Goal: Task Accomplishment & Management: Use online tool/utility

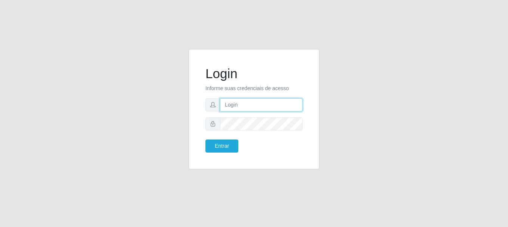
click at [278, 102] on input "text" at bounding box center [261, 104] width 82 height 13
type input "[EMAIL_ADDRESS][DOMAIN_NAME]"
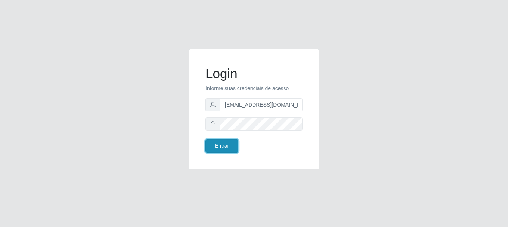
click at [230, 139] on button "Entrar" at bounding box center [221, 145] width 33 height 13
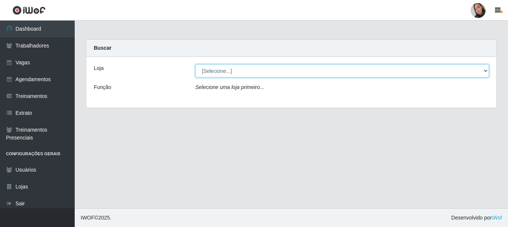
drag, startPoint x: 228, startPoint y: 68, endPoint x: 230, endPoint y: 76, distance: 8.3
click at [228, 68] on select "[Selecione...] Supermercado [GEOGRAPHIC_DATA]" at bounding box center [341, 70] width 293 height 13
select select "165"
click at [195, 64] on select "[Selecione...] Supermercado [GEOGRAPHIC_DATA]" at bounding box center [341, 70] width 293 height 13
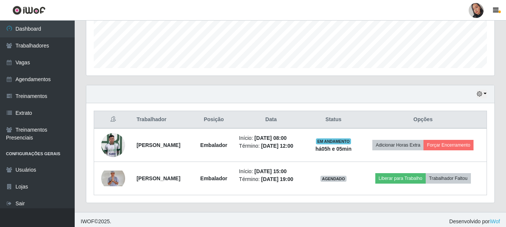
scroll to position [203, 0]
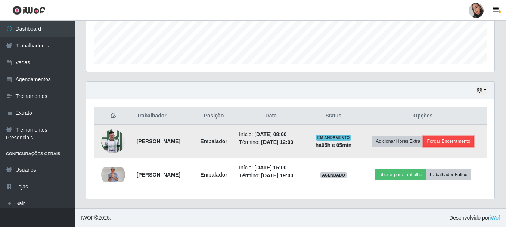
click at [443, 136] on button "Forçar Encerramento" at bounding box center [448, 141] width 50 height 10
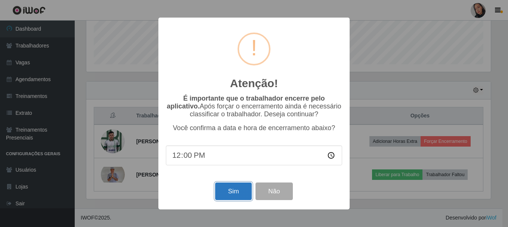
click at [236, 193] on button "Sim" at bounding box center [233, 191] width 36 height 18
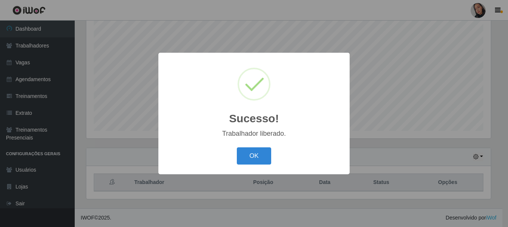
click at [249, 154] on button "OK" at bounding box center [254, 156] width 35 height 18
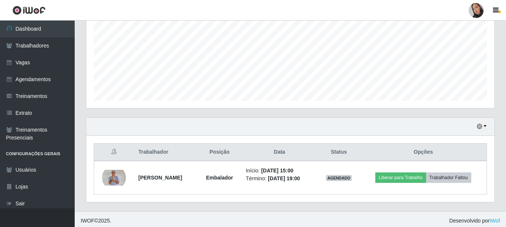
scroll to position [169, 0]
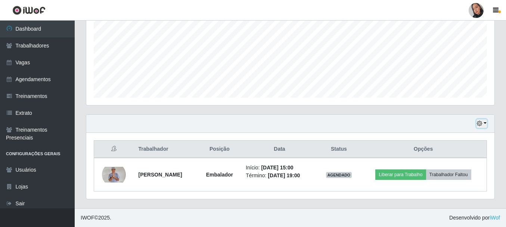
click at [477, 122] on icon "button" at bounding box center [479, 123] width 5 height 5
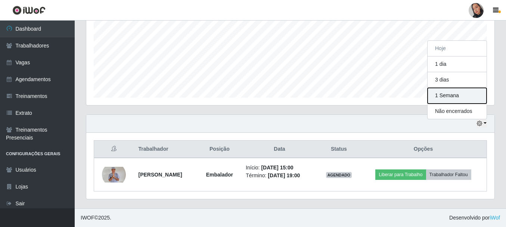
click at [445, 98] on button "1 Semana" at bounding box center [456, 96] width 59 height 16
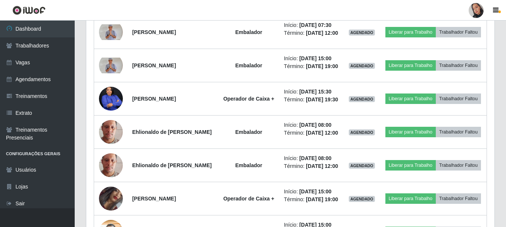
scroll to position [413, 0]
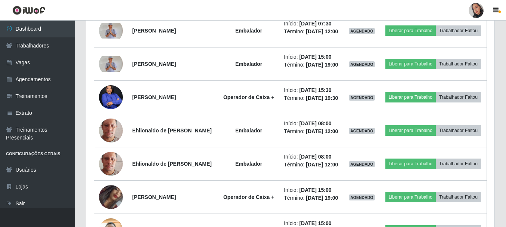
drag, startPoint x: 492, startPoint y: 124, endPoint x: 496, endPoint y: 104, distance: 19.6
click at [496, 104] on div "Hoje 1 dia 3 dias 1 Semana Não encerrados Trabalhador Posição Data Status Opçõe…" at bounding box center [290, 167] width 420 height 592
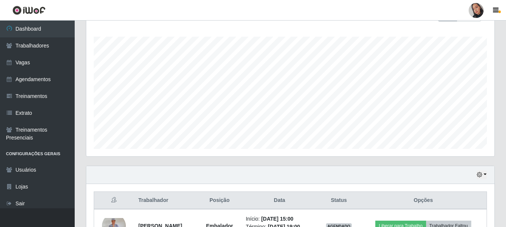
scroll to position [169, 0]
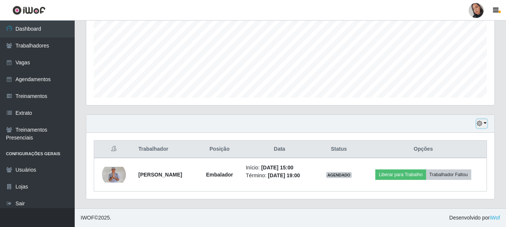
click at [481, 125] on icon "button" at bounding box center [479, 123] width 5 height 5
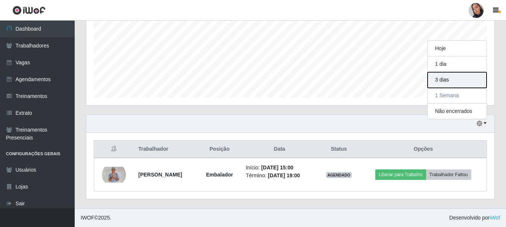
click at [460, 80] on button "3 dias" at bounding box center [456, 80] width 59 height 16
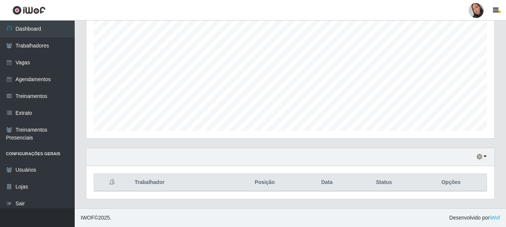
click at [488, 153] on div "Hoje 1 dia 3 dias 1 Semana Não encerrados Trabalhador Posição Data Status Opções" at bounding box center [290, 173] width 409 height 52
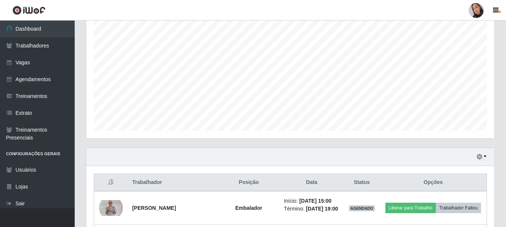
scroll to position [169, 0]
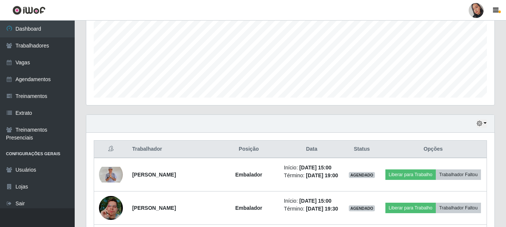
click at [477, 131] on div "Hoje 1 dia 3 dias 1 Semana Não encerrados" at bounding box center [290, 124] width 408 height 18
click at [479, 124] on icon "button" at bounding box center [479, 123] width 5 height 5
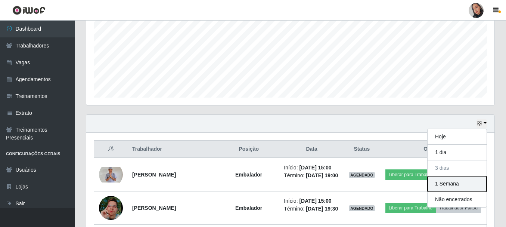
click at [464, 180] on button "1 Semana" at bounding box center [456, 184] width 59 height 16
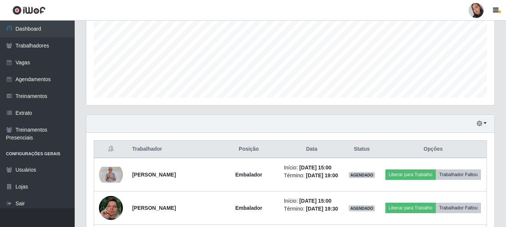
scroll to position [444, 0]
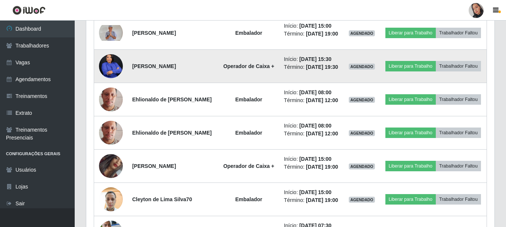
click at [110, 70] on img at bounding box center [111, 66] width 24 height 30
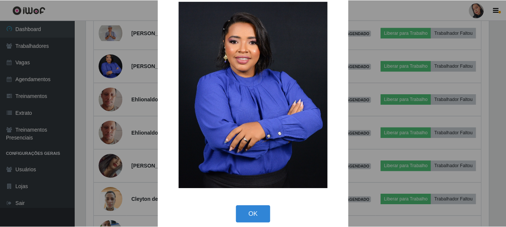
scroll to position [26, 0]
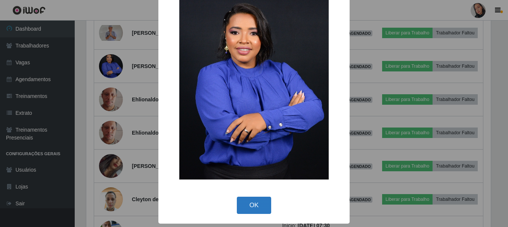
drag, startPoint x: 253, startPoint y: 213, endPoint x: 258, endPoint y: 177, distance: 36.8
click at [253, 212] on button "OK" at bounding box center [254, 205] width 35 height 18
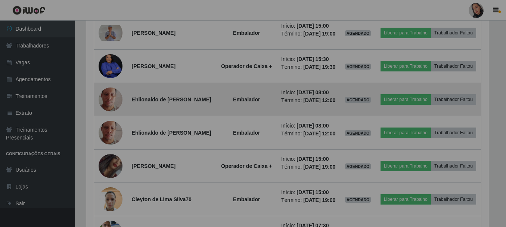
scroll to position [155, 408]
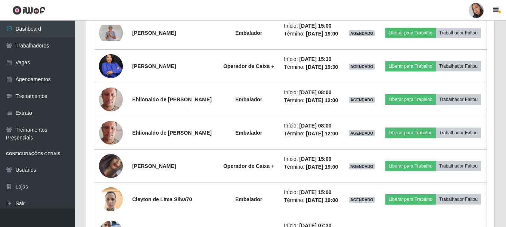
click at [467, 1] on li "Perfil Alterar Senha Sair" at bounding box center [476, 10] width 22 height 19
click at [477, 16] on div at bounding box center [475, 10] width 15 height 15
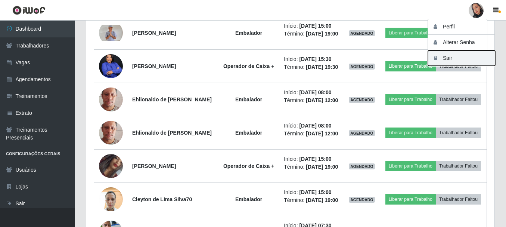
click at [462, 60] on button "Sair" at bounding box center [461, 57] width 67 height 15
